Goal: Communication & Community: Answer question/provide support

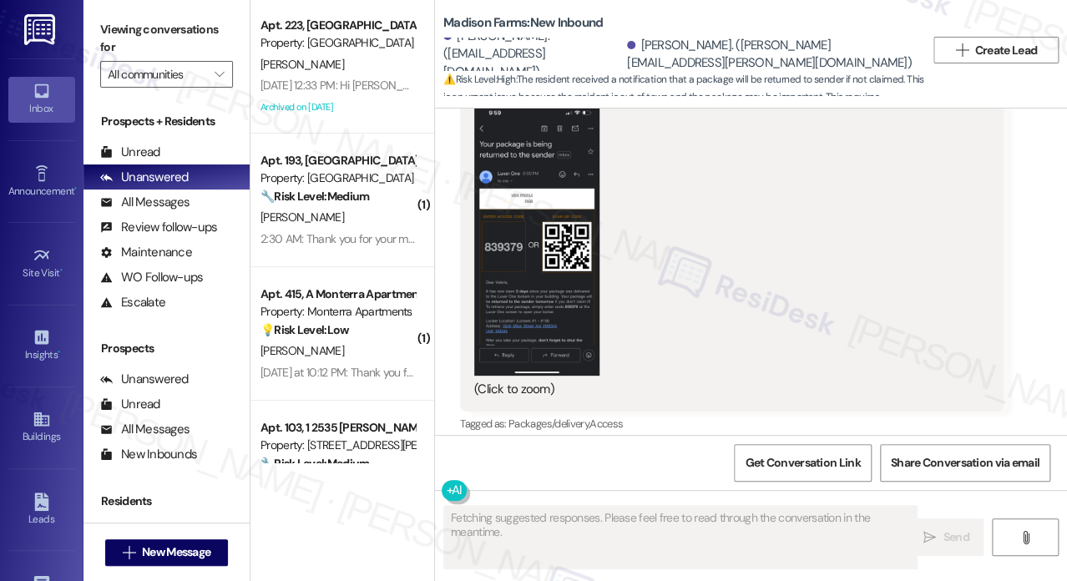
scroll to position [3825, 0]
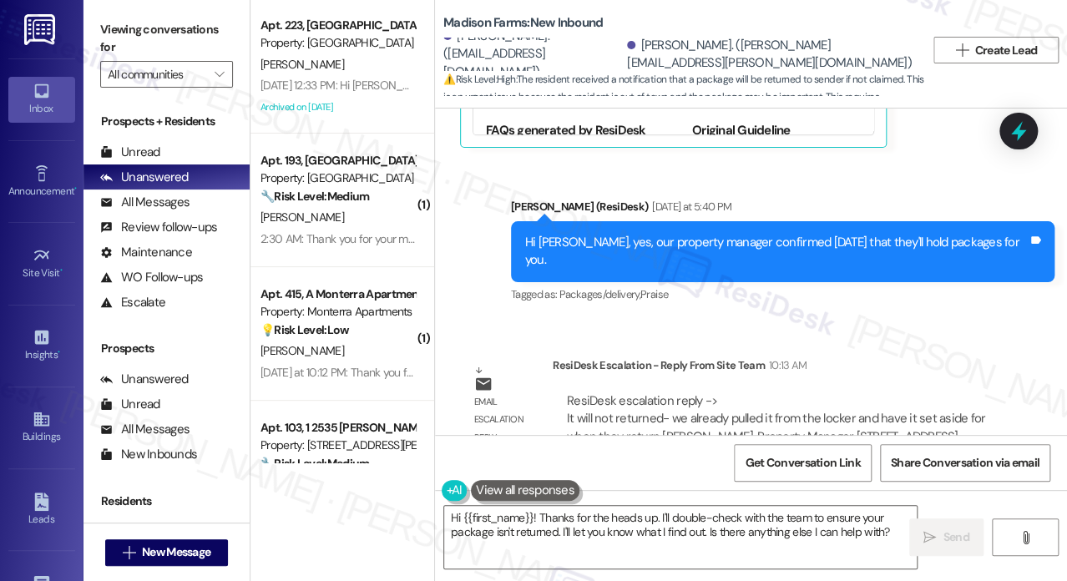
click at [850, 221] on div "Hi [PERSON_NAME], yes, our property manager confirmed [DATE] that they'll hold …" at bounding box center [782, 251] width 543 height 61
click at [878, 234] on div "Hi [PERSON_NAME], yes, our property manager confirmed [DATE] that they'll hold …" at bounding box center [776, 252] width 502 height 36
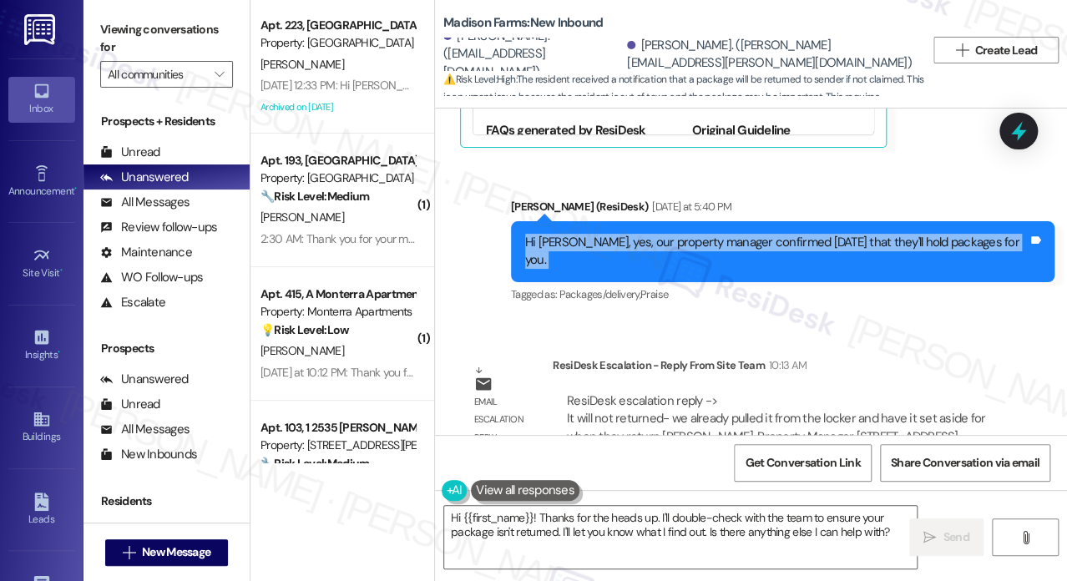
click at [878, 234] on div "Hi [PERSON_NAME], yes, our property manager confirmed [DATE] that they'll hold …" at bounding box center [776, 252] width 502 height 36
click at [616, 533] on textarea "Hi {{first_name}}! Thanks for the heads up. I'll double-check with the team to …" at bounding box center [680, 537] width 472 height 63
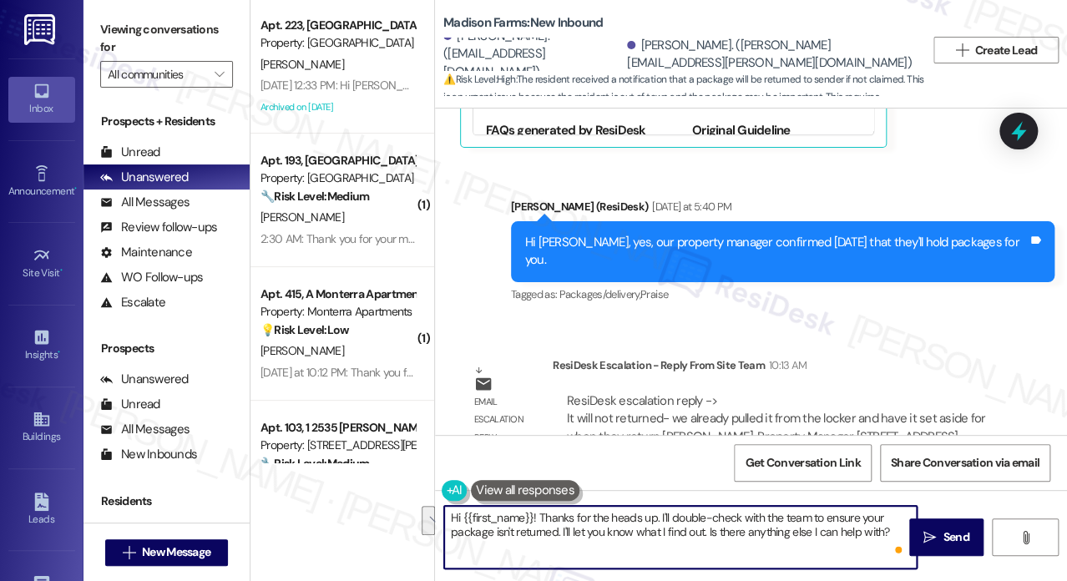
drag, startPoint x: 539, startPoint y: 517, endPoint x: 898, endPoint y: 543, distance: 359.8
click at [898, 543] on div "Hi {{first_name}}! Thanks for the heads up. I'll double-check with the team to …" at bounding box center [680, 537] width 474 height 64
paste textarea "It will not returned- we already pulled it from the locker and have it set asid…"
click at [699, 46] on div "[PERSON_NAME]. ([PERSON_NAME][EMAIL_ADDRESS][PERSON_NAME][DOMAIN_NAME])" at bounding box center [769, 55] width 285 height 36
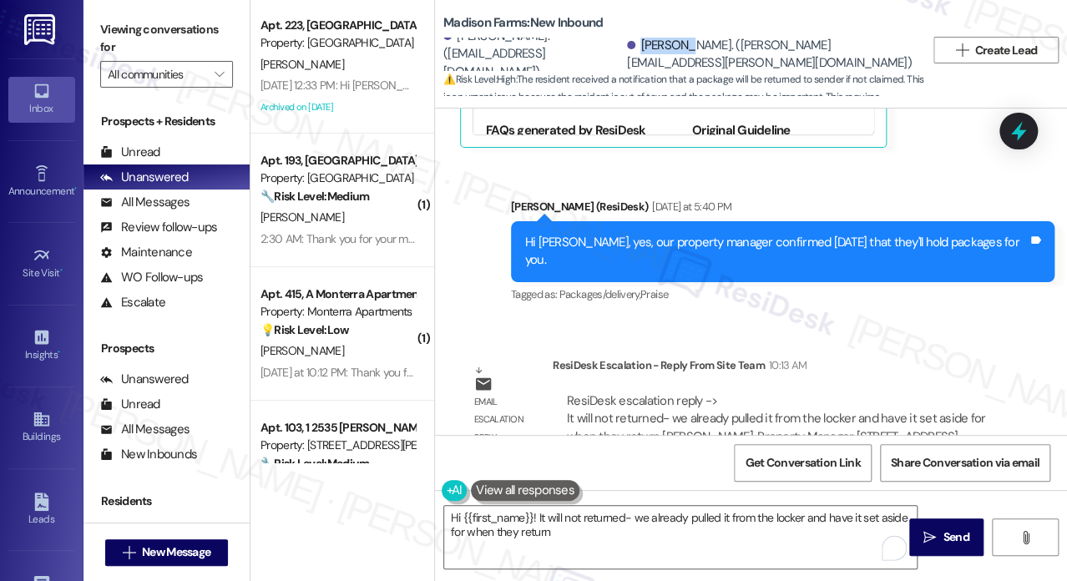
click at [699, 46] on div "[PERSON_NAME]. ([PERSON_NAME][EMAIL_ADDRESS][PERSON_NAME][DOMAIN_NAME])" at bounding box center [769, 55] width 285 height 36
copy div "[PERSON_NAME]"
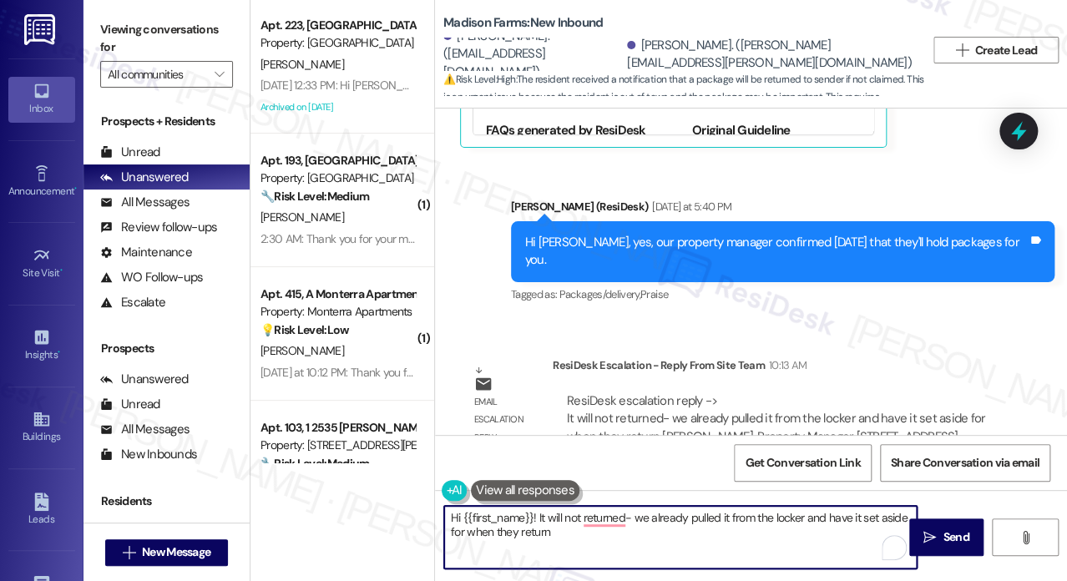
drag, startPoint x: 463, startPoint y: 517, endPoint x: 534, endPoint y: 509, distance: 71.4
click at [534, 509] on textarea "Hi {{first_name}}! It will not returned- we already pulled it from the locker a…" at bounding box center [680, 537] width 472 height 63
paste textarea "[PERSON_NAME]"
click at [681, 512] on textarea "Hi [PERSON_NAME], as per the team, it will not be returned- we already pulled i…" at bounding box center [680, 537] width 472 height 63
click at [628, 522] on textarea "Hi [PERSON_NAME], as per the team, it will not be returned. We already pulled i…" at bounding box center [680, 537] width 472 height 63
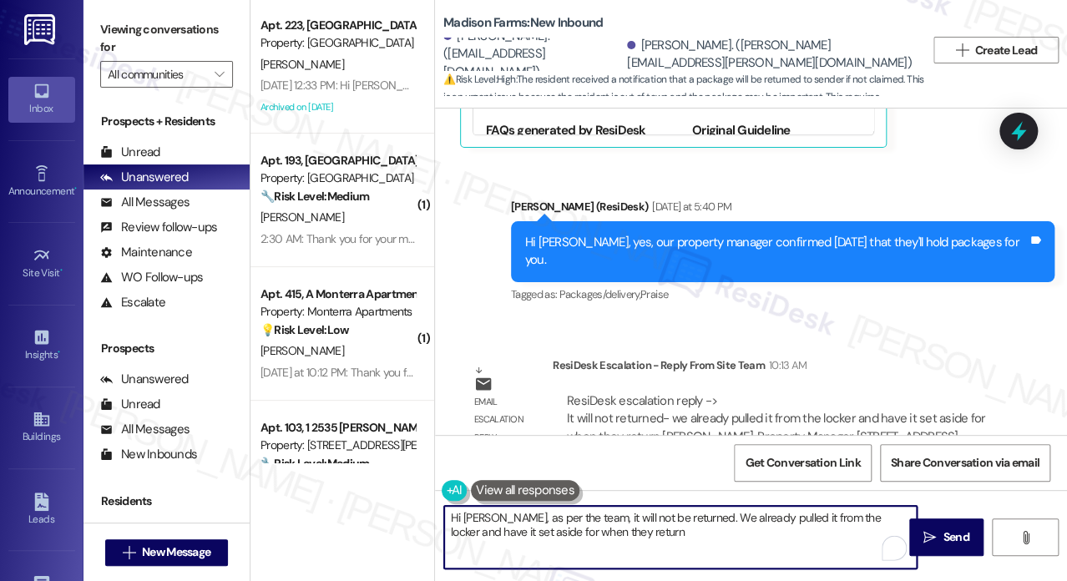
click at [618, 531] on textarea "Hi [PERSON_NAME], as per the team, it will not be returned. We already pulled i…" at bounding box center [680, 537] width 472 height 63
click at [563, 533] on textarea "Hi [PERSON_NAME], as per the team, it will not be returned. We already pulled i…" at bounding box center [680, 537] width 472 height 63
drag, startPoint x: 651, startPoint y: 532, endPoint x: 649, endPoint y: 540, distance: 8.7
click at [653, 533] on textarea "Hi [PERSON_NAME], as per the team, it will not be returned. We already pulled i…" at bounding box center [680, 537] width 472 height 63
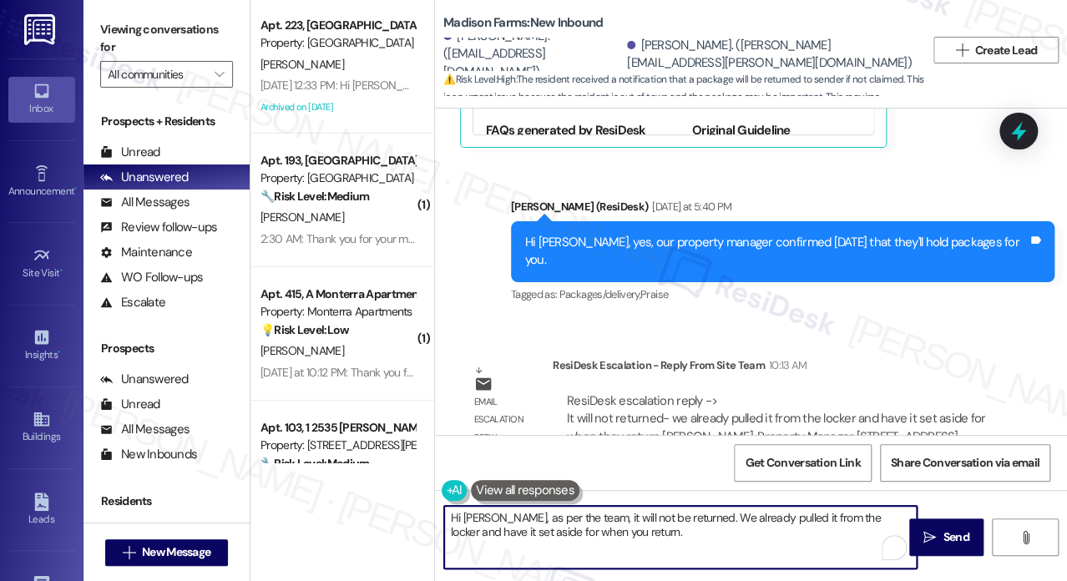
click at [732, 526] on textarea "Hi [PERSON_NAME], as per the team, it will not be returned. We already pulled i…" at bounding box center [680, 537] width 472 height 63
click at [722, 547] on textarea "Hi [PERSON_NAME], as per the team, it will not be returned. We already pulled i…" at bounding box center [680, 537] width 472 height 63
click at [788, 538] on textarea "Hi [PERSON_NAME], as per the team, it will not be returned. We already pulled i…" at bounding box center [680, 537] width 472 height 63
click at [751, 533] on textarea "Hi [PERSON_NAME], as per the team, it will not be returned. We already pulled i…" at bounding box center [680, 537] width 472 height 63
click at [775, 519] on textarea "Hi [PERSON_NAME], as per the team, it will not be returned. We already pulled i…" at bounding box center [680, 537] width 472 height 63
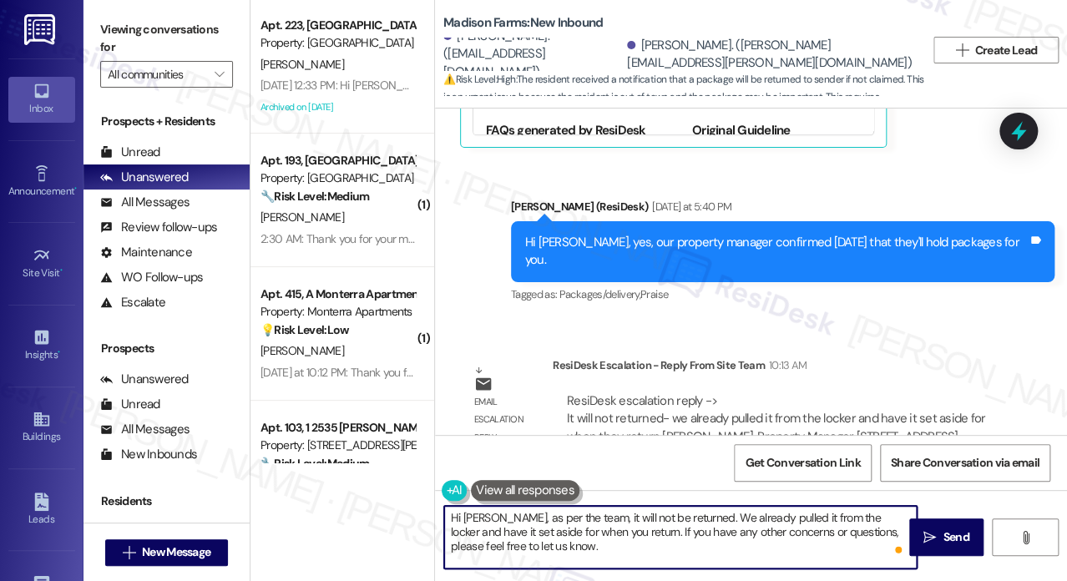
click at [775, 519] on textarea "Hi [PERSON_NAME], as per the team, it will not be returned. We already pulled i…" at bounding box center [680, 537] width 472 height 63
click at [733, 537] on textarea "Hi [PERSON_NAME], as per the team, it will not be returned. We already pulled i…" at bounding box center [680, 537] width 472 height 63
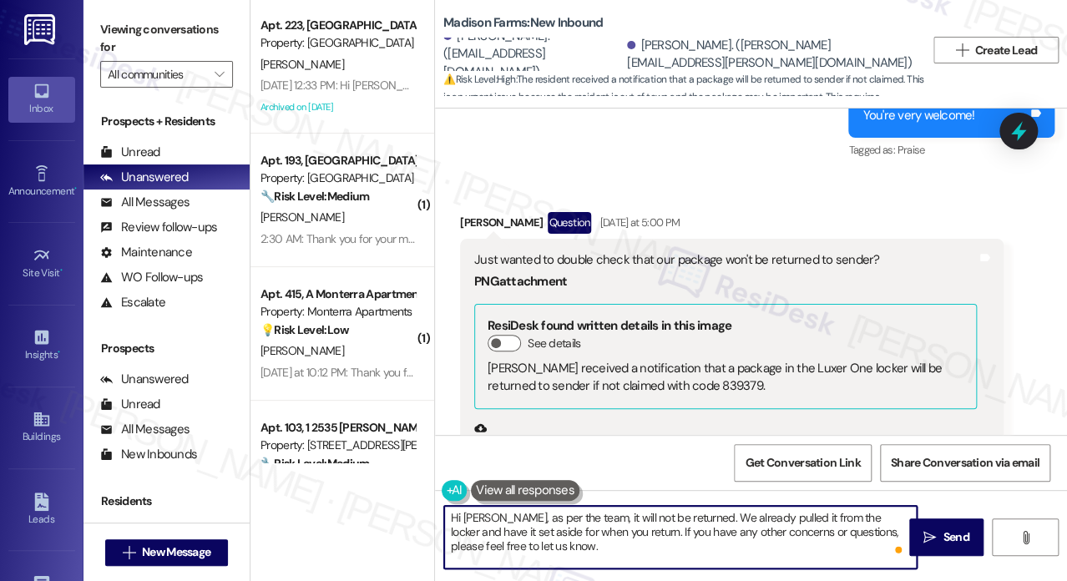
scroll to position [2824, 0]
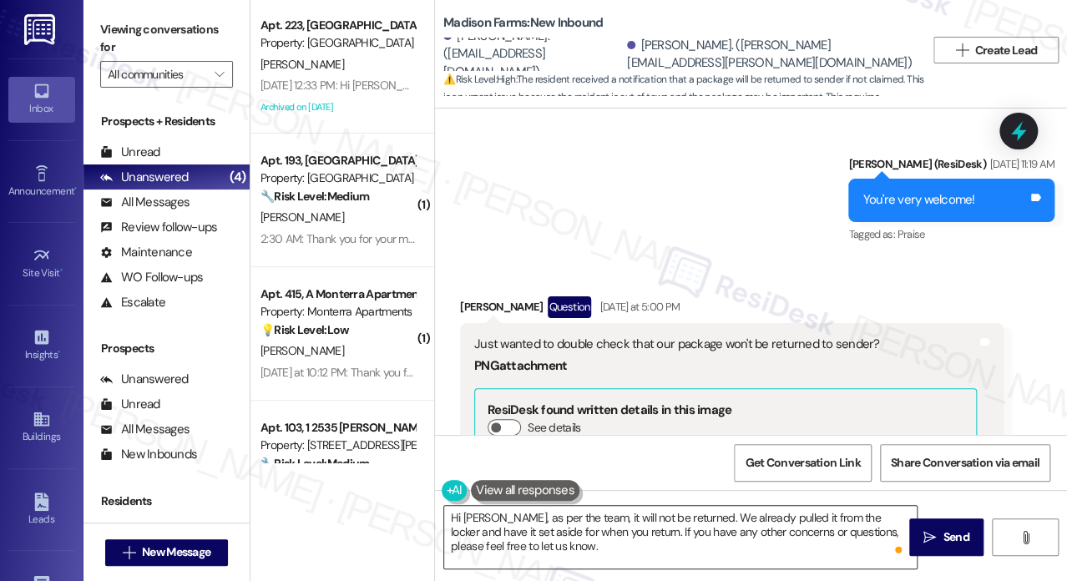
drag, startPoint x: 945, startPoint y: 531, endPoint x: 719, endPoint y: 524, distance: 225.5
click at [740, 523] on div "Hi [PERSON_NAME], as per the team, it will not be returned. We already pulled i…" at bounding box center [751, 552] width 632 height 125
click at [679, 526] on textarea "Hi [PERSON_NAME], as per the team, it will not be returned. We already pulled i…" at bounding box center [680, 537] width 472 height 63
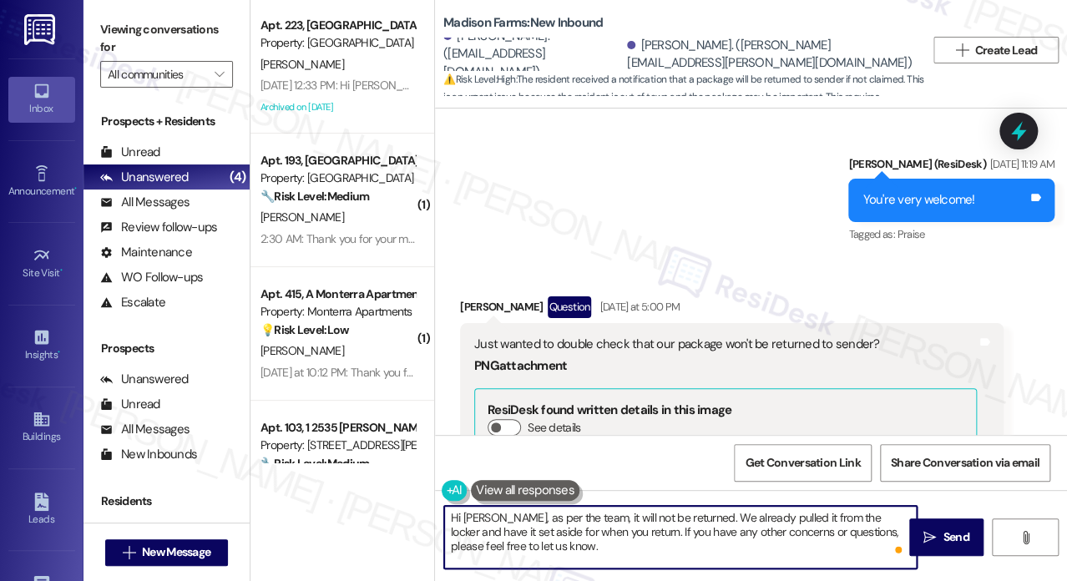
click at [581, 518] on textarea "Hi [PERSON_NAME], as per the team, it will not be returned. We already pulled i…" at bounding box center [680, 537] width 472 height 63
click at [629, 533] on textarea "Hi [PERSON_NAME], as per the team, your package will not be returned. We alread…" at bounding box center [680, 537] width 472 height 63
click at [630, 533] on textarea "Hi [PERSON_NAME], as per the team, your package will not be returned. We alread…" at bounding box center [680, 537] width 472 height 63
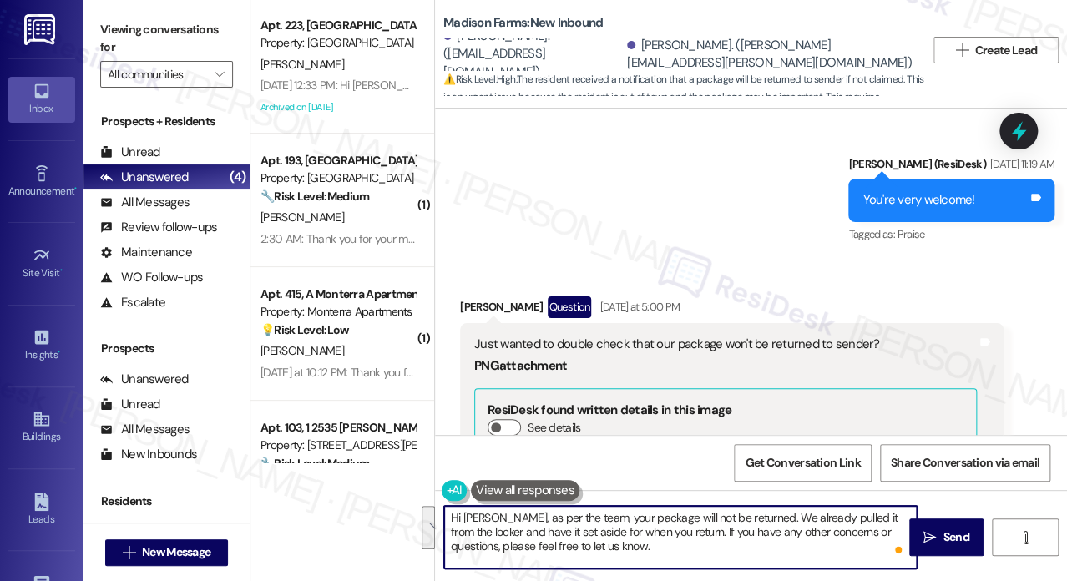
click at [704, 547] on textarea "Hi [PERSON_NAME], as per the team, your package will not be returned. We alread…" at bounding box center [680, 537] width 472 height 63
type textarea "Hi [PERSON_NAME], as per the team, your package will not be returned. We alread…"
click at [926, 531] on icon "" at bounding box center [929, 537] width 13 height 13
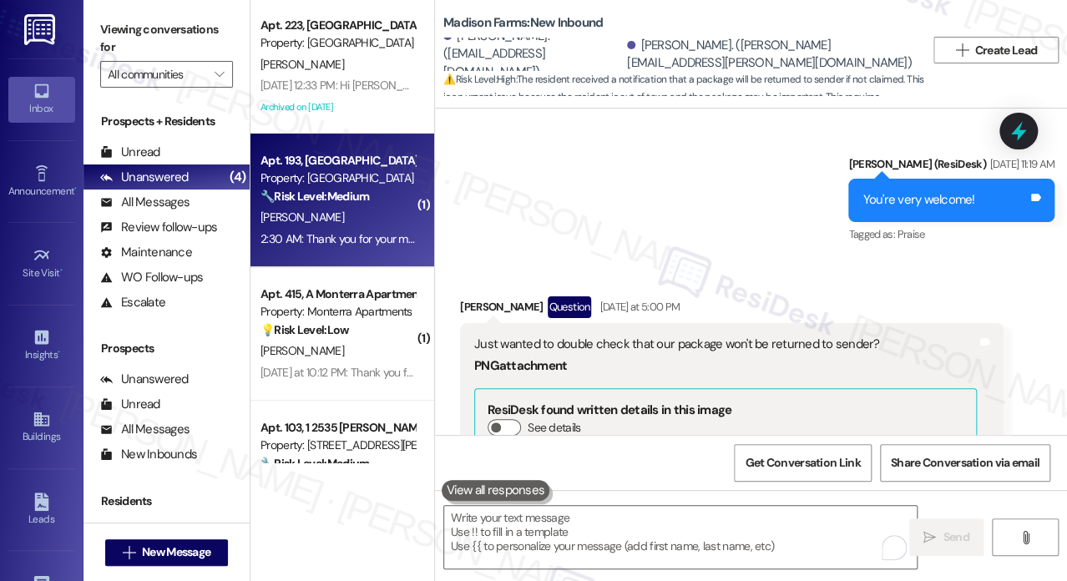
click at [331, 197] on strong "🔧 Risk Level: Medium" at bounding box center [314, 196] width 109 height 15
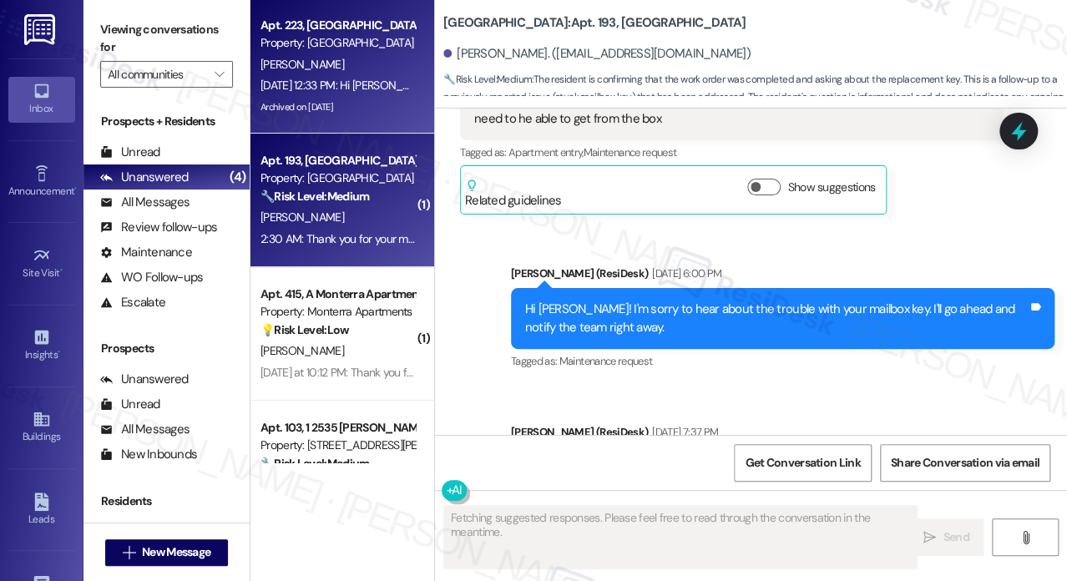
scroll to position [7075, 0]
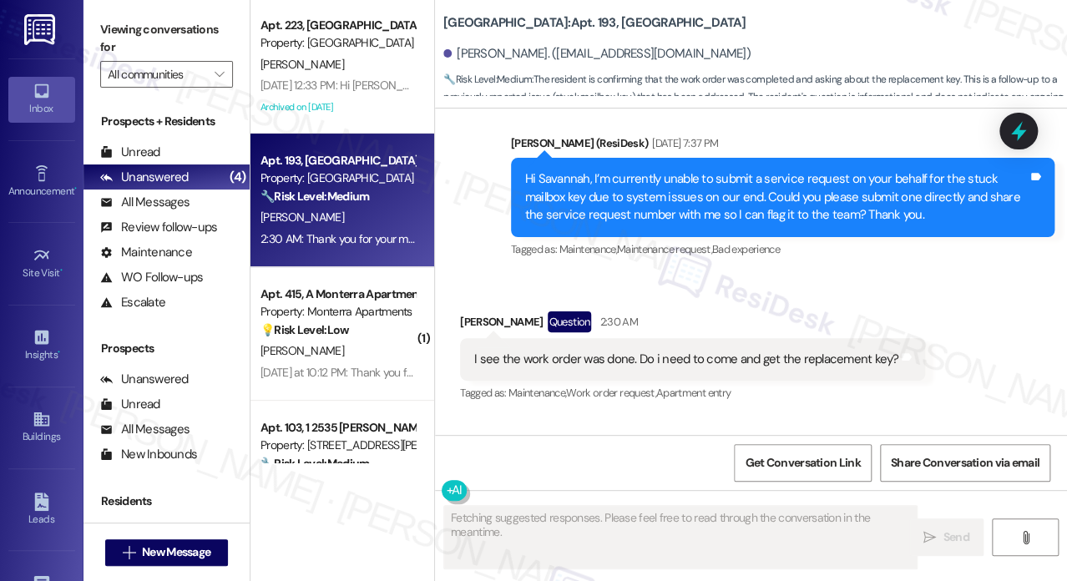
click at [598, 368] on div "I see the work order was done. Do i need to come and get the replacement key?" at bounding box center [686, 360] width 424 height 18
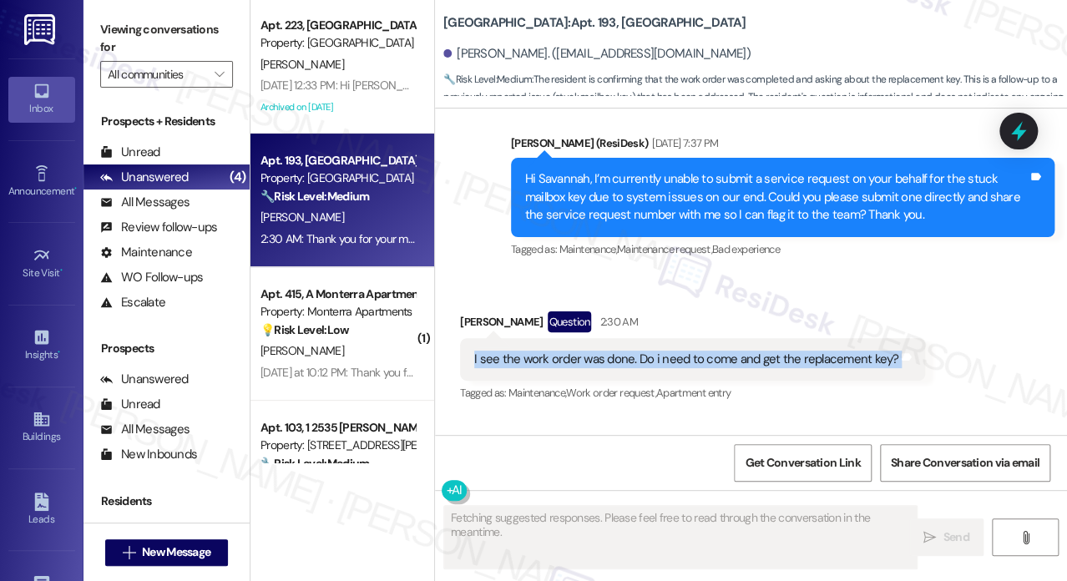
click at [598, 368] on div "I see the work order was done. Do i need to come and get the replacement key?" at bounding box center [686, 360] width 424 height 18
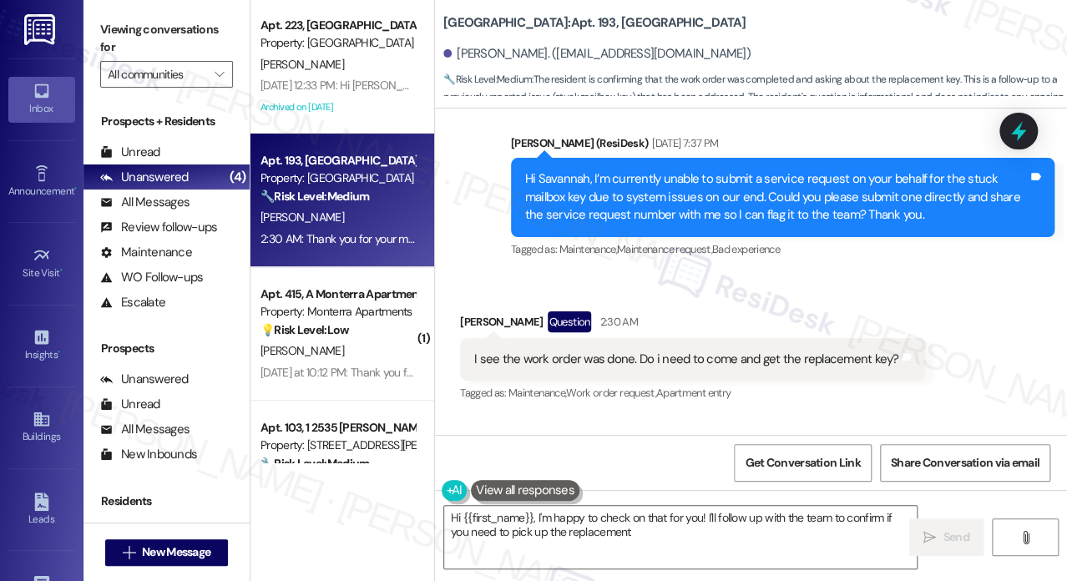
click at [597, 196] on div "Hi Savannah, I’m currently unable to submit a service request on your behalf fo…" at bounding box center [776, 196] width 502 height 53
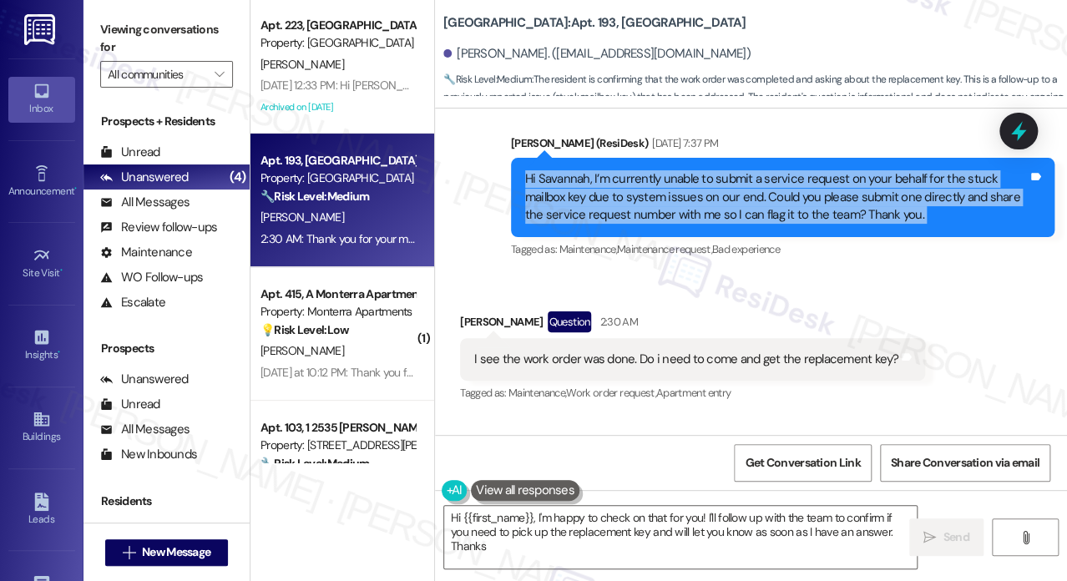
click at [597, 196] on div "Hi Savannah, I’m currently unable to submit a service request on your behalf fo…" at bounding box center [776, 196] width 502 height 53
type textarea "Hi {{first_name}}, I'm happy to check on that for you! I'll follow up with the …"
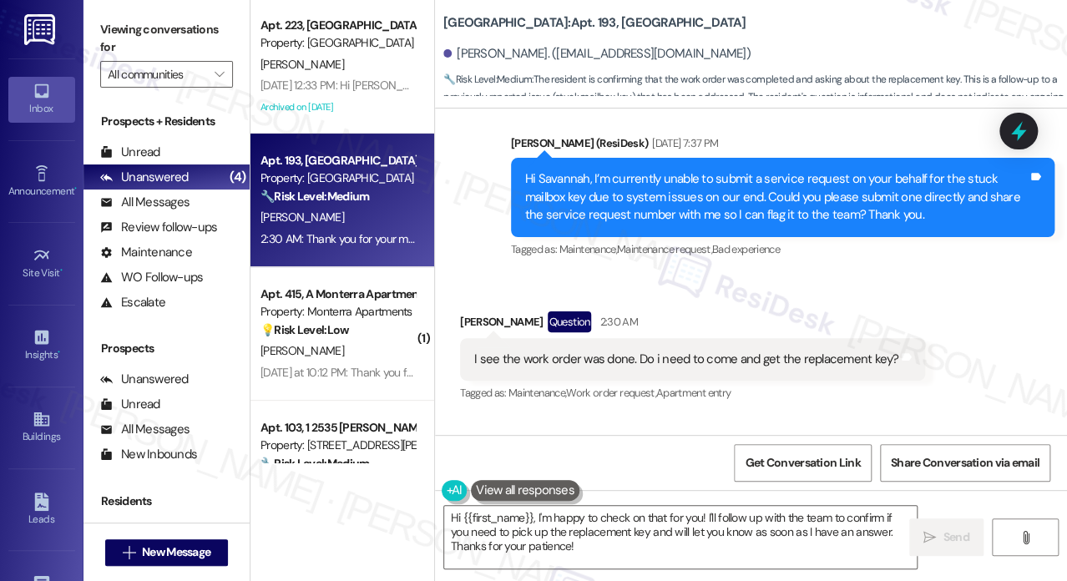
click at [773, 151] on div "[PERSON_NAME] (ResiDesk) [DATE] 7:37 PM" at bounding box center [782, 145] width 543 height 23
click at [775, 201] on div "Hi Savannah, I’m currently unable to submit a service request on your behalf fo…" at bounding box center [776, 196] width 502 height 53
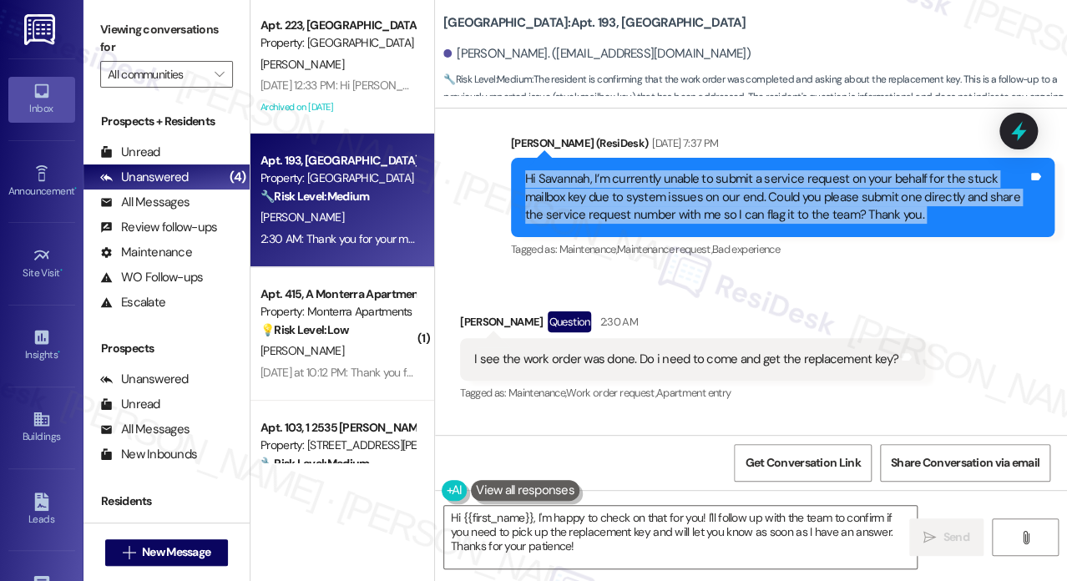
click at [775, 201] on div "Hi Savannah, I’m currently unable to submit a service request on your behalf fo…" at bounding box center [776, 196] width 502 height 53
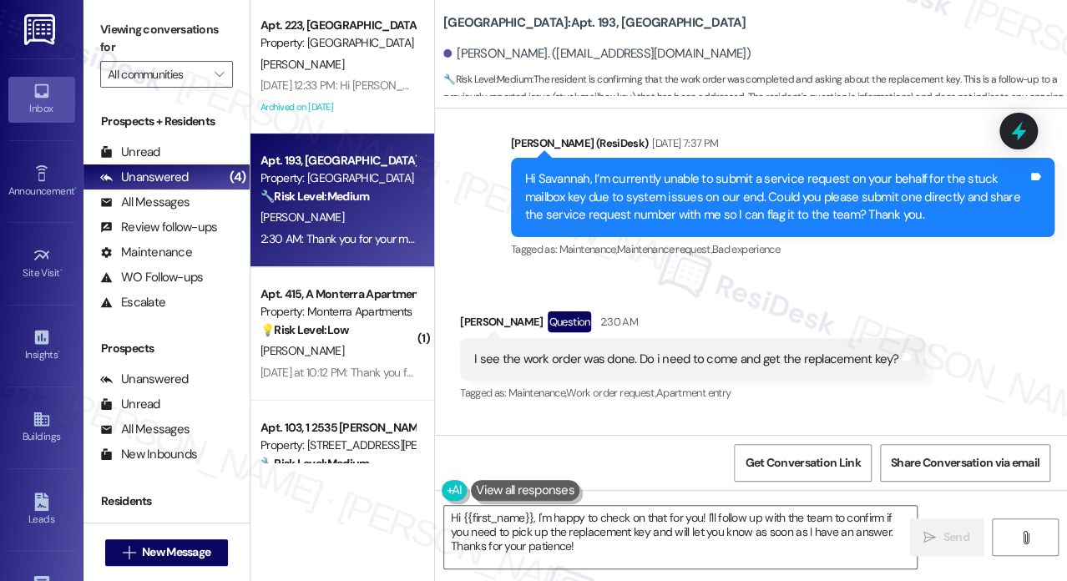
click at [752, 133] on div "Sent via SMS [PERSON_NAME] (ResiDesk) [DATE] 6:00 PM Hi [PERSON_NAME]! I'm sorr…" at bounding box center [751, 106] width 632 height 336
click at [738, 210] on div "Hi Savannah, I’m currently unable to submit a service request on your behalf fo…" at bounding box center [776, 196] width 502 height 53
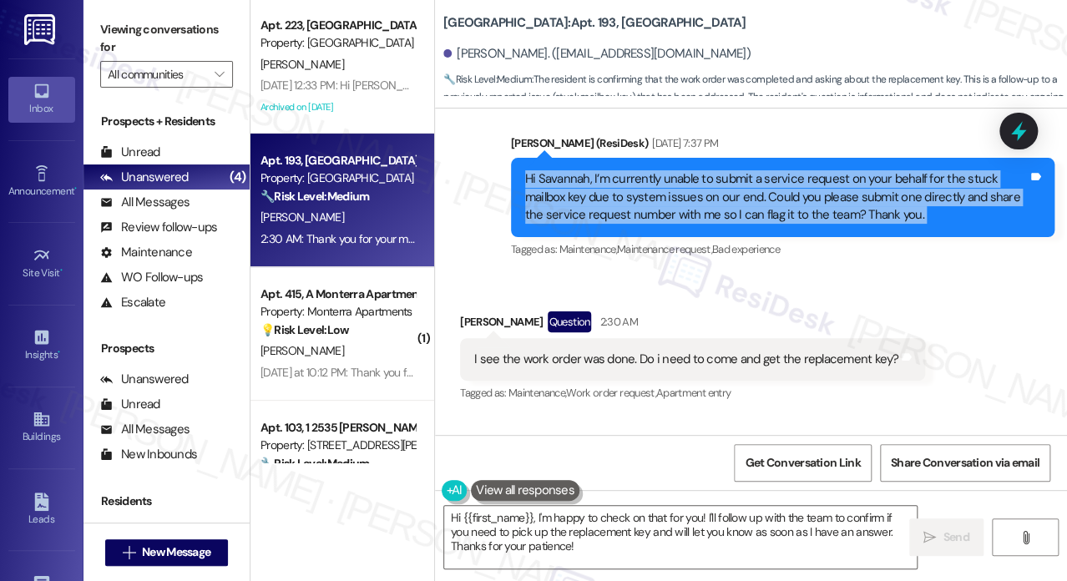
click at [738, 210] on div "Hi Savannah, I’m currently unable to submit a service request on your behalf fo…" at bounding box center [776, 196] width 502 height 53
click at [615, 213] on div "Hi Savannah, I’m currently unable to submit a service request on your behalf fo…" at bounding box center [776, 196] width 502 height 53
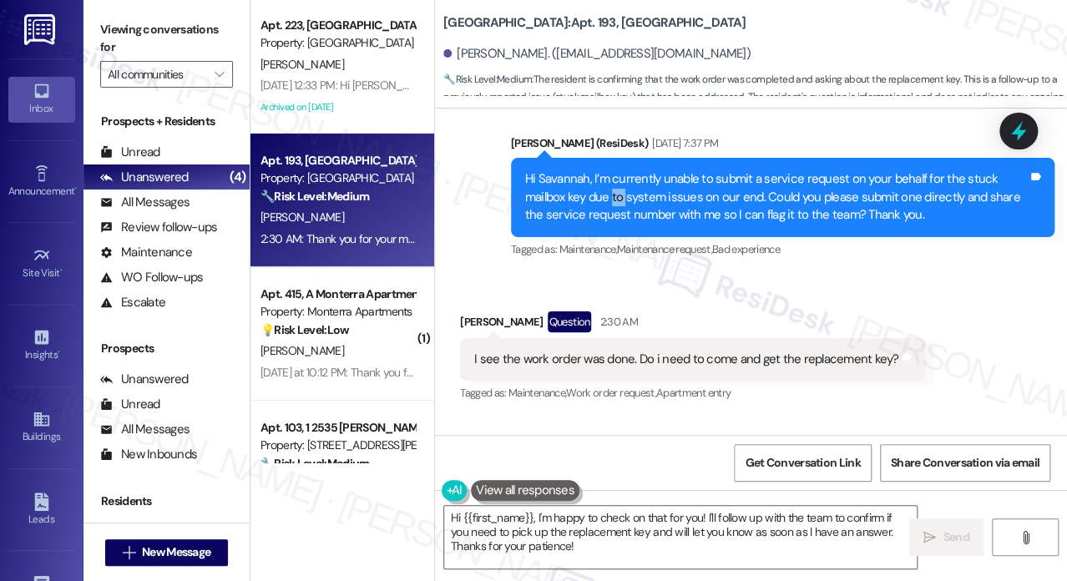
click at [615, 213] on div "Hi Savannah, I’m currently unable to submit a service request on your behalf fo…" at bounding box center [776, 196] width 502 height 53
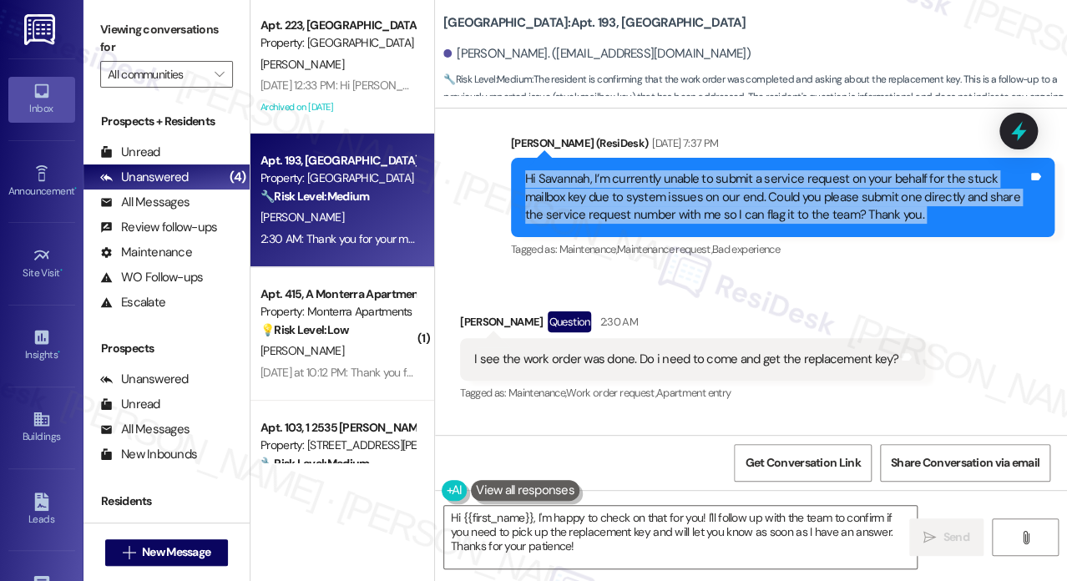
click at [615, 213] on div "Hi Savannah, I’m currently unable to submit a service request on your behalf fo…" at bounding box center [776, 196] width 502 height 53
click at [750, 200] on div "Hi Savannah, I’m currently unable to submit a service request on your behalf fo…" at bounding box center [776, 196] width 502 height 53
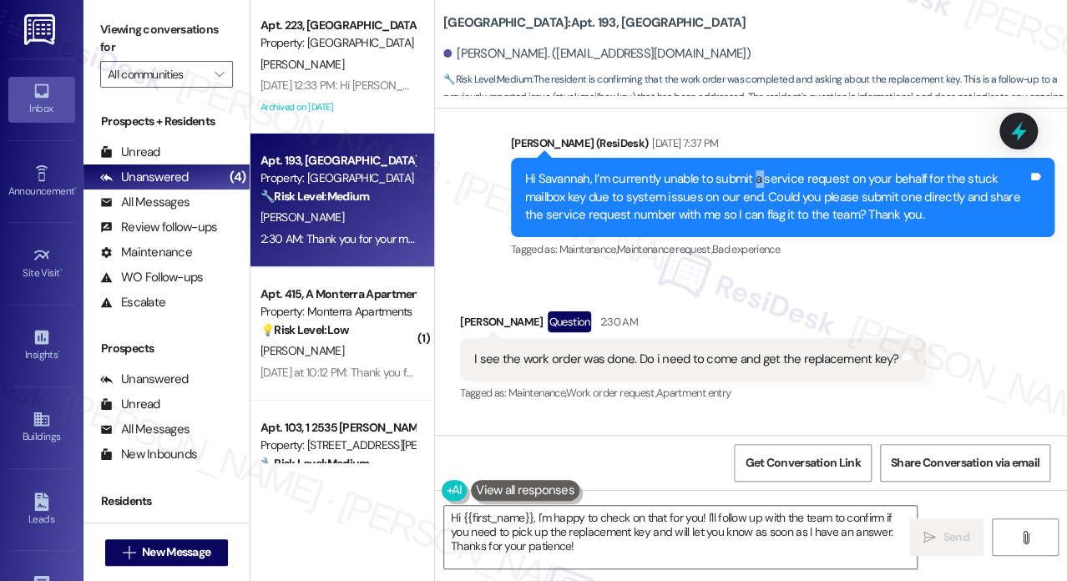
click at [750, 200] on div "Hi Savannah, I’m currently unable to submit a service request on your behalf fo…" at bounding box center [776, 196] width 502 height 53
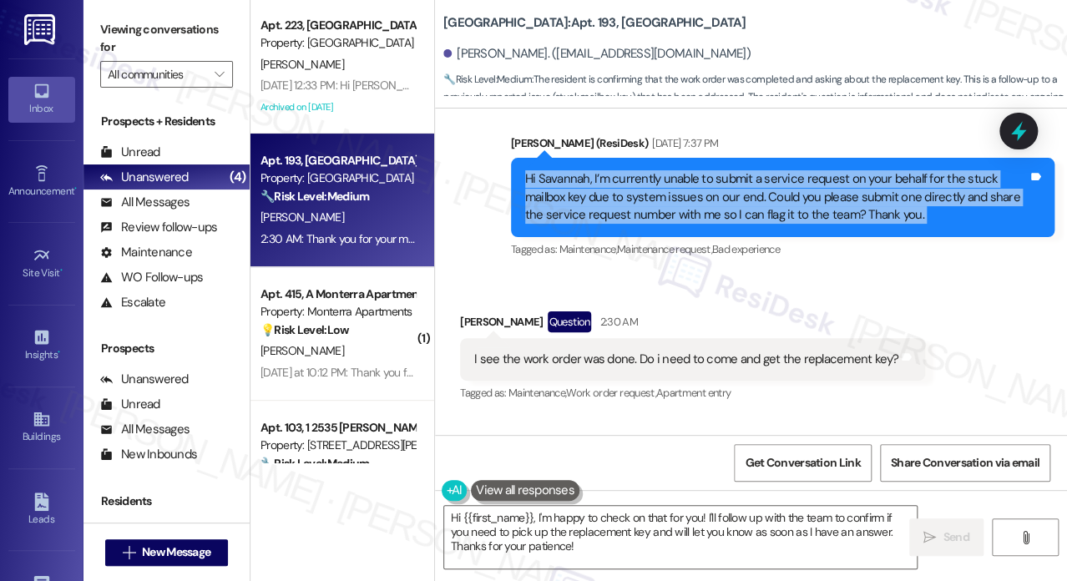
click at [750, 200] on div "Hi Savannah, I’m currently unable to submit a service request on your behalf fo…" at bounding box center [776, 196] width 502 height 53
click at [728, 204] on div "Hi Savannah, I’m currently unable to submit a service request on your behalf fo…" at bounding box center [776, 196] width 502 height 53
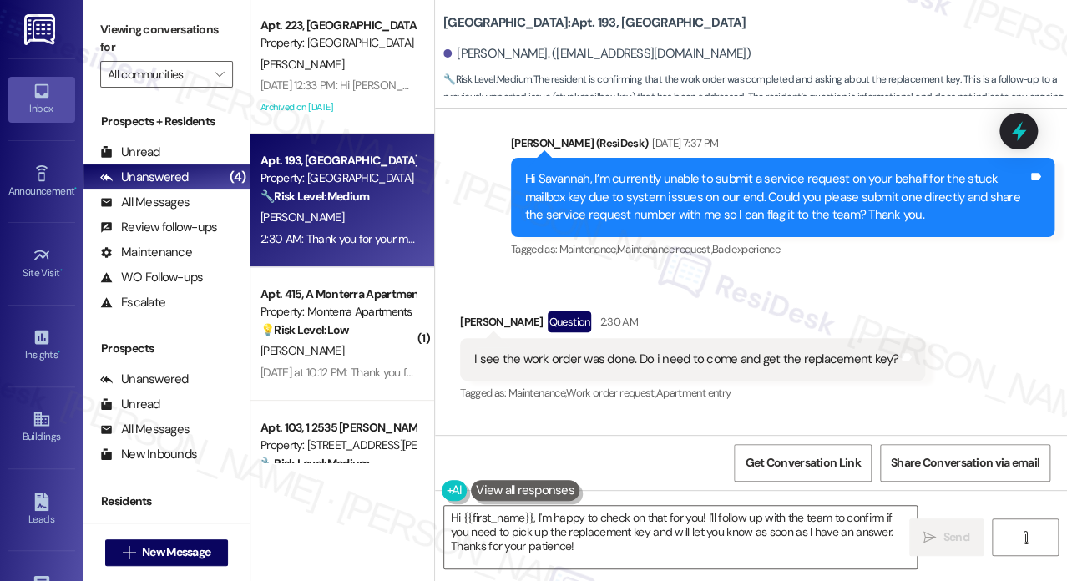
click at [567, 368] on div "I see the work order was done. Do i need to come and get the replacement key?" at bounding box center [686, 360] width 424 height 18
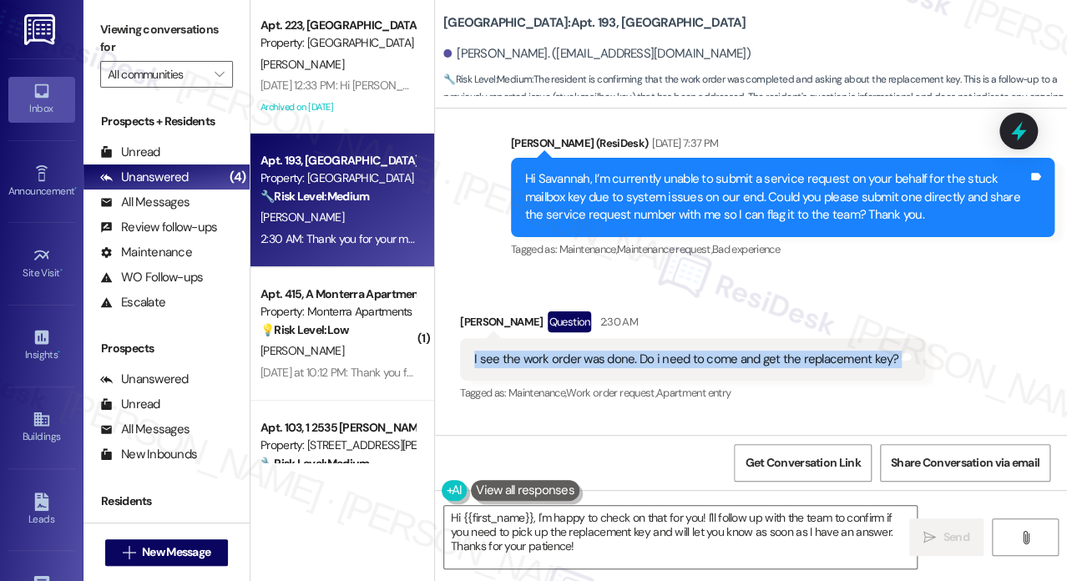
click at [567, 368] on div "I see the work order was done. Do i need to come and get the replacement key?" at bounding box center [686, 360] width 424 height 18
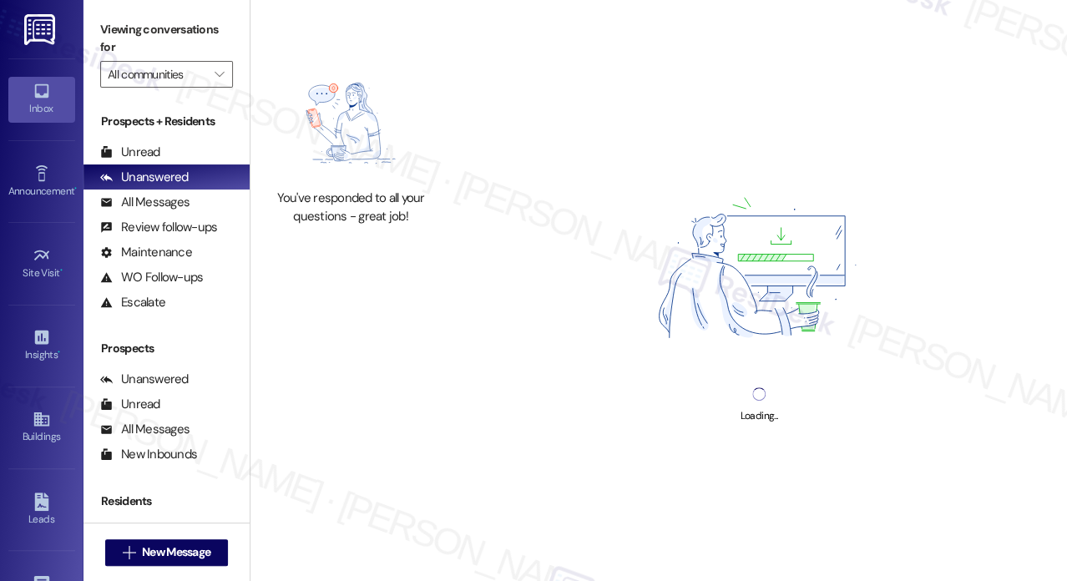
click at [150, 33] on label "Viewing conversations for" at bounding box center [166, 39] width 133 height 44
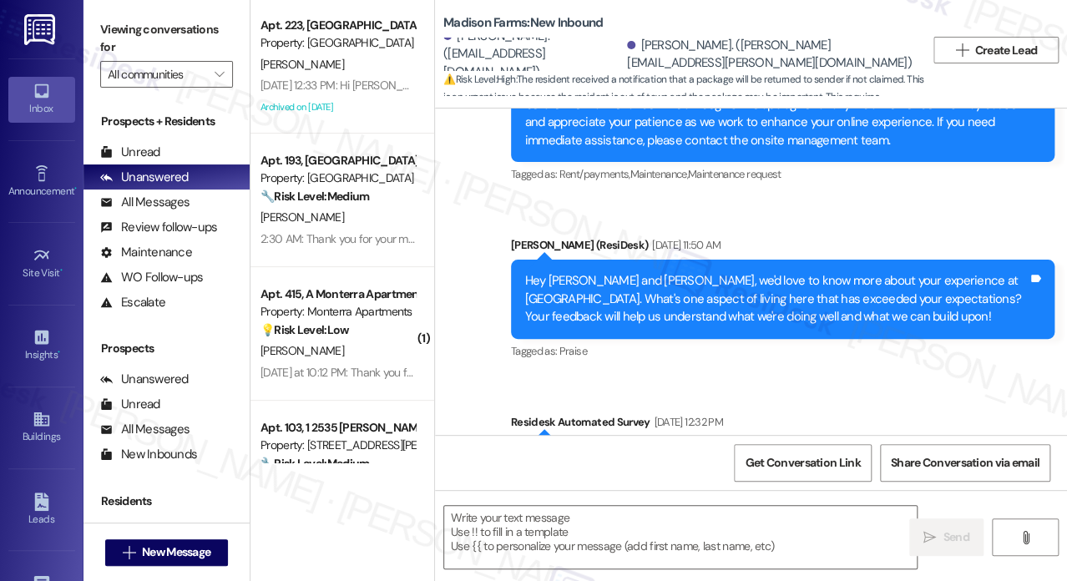
type textarea "Fetching suggested responses. Please feel free to read through the conversation…"
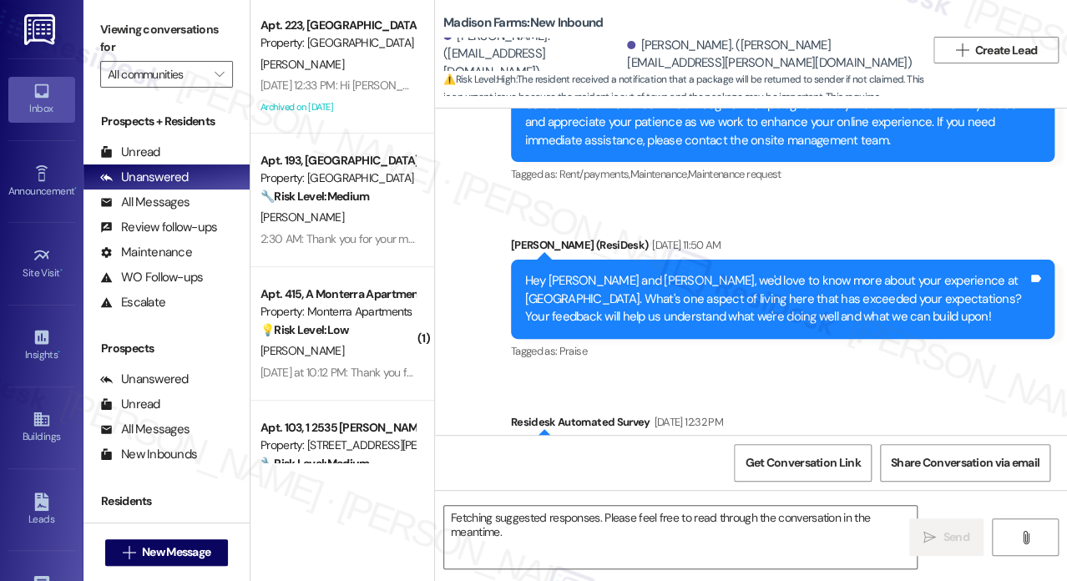
scroll to position [4001, 0]
